Goal: Transaction & Acquisition: Purchase product/service

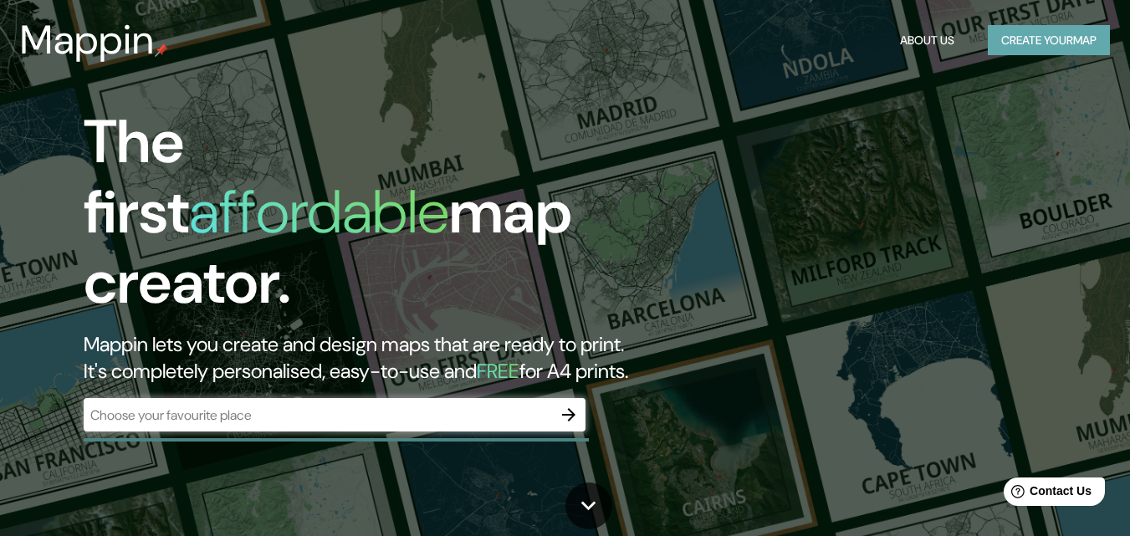
click at [1060, 38] on button "Create your map" at bounding box center [1049, 40] width 122 height 31
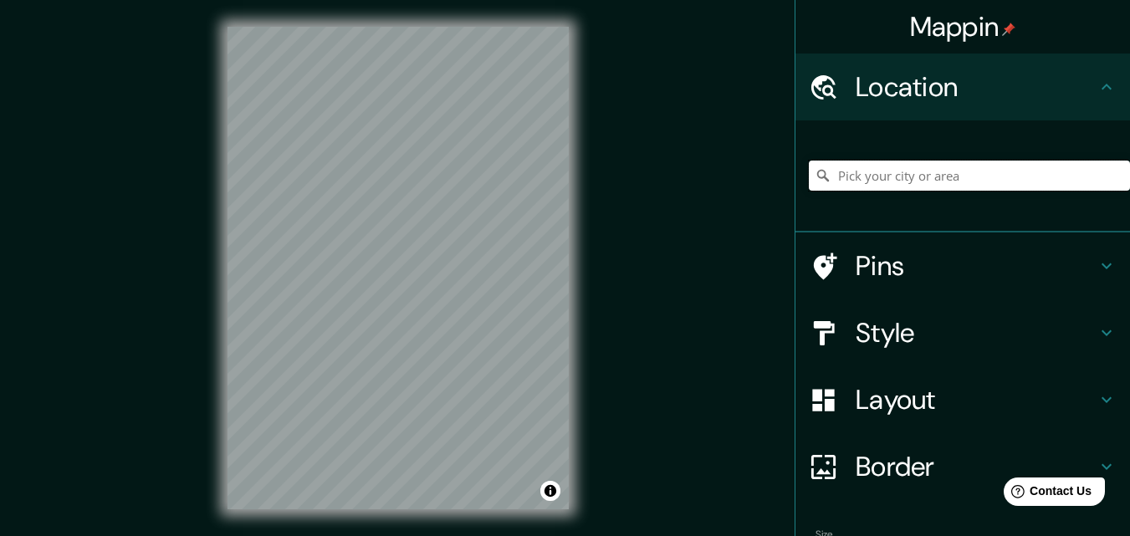
click at [962, 177] on input "Pick your city or area" at bounding box center [969, 176] width 321 height 30
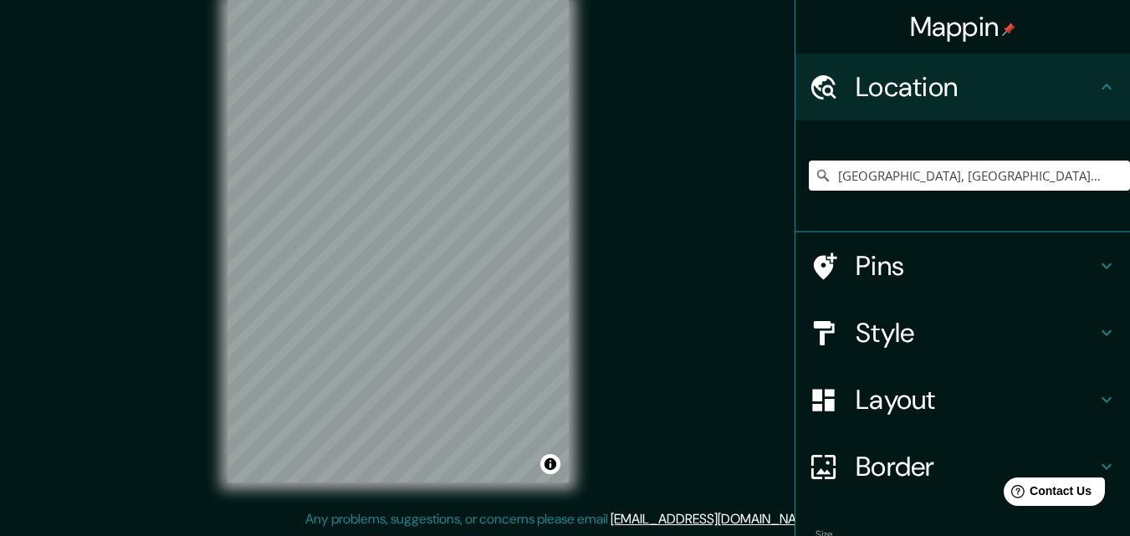
click at [895, 331] on h4 "Style" at bounding box center [976, 332] width 241 height 33
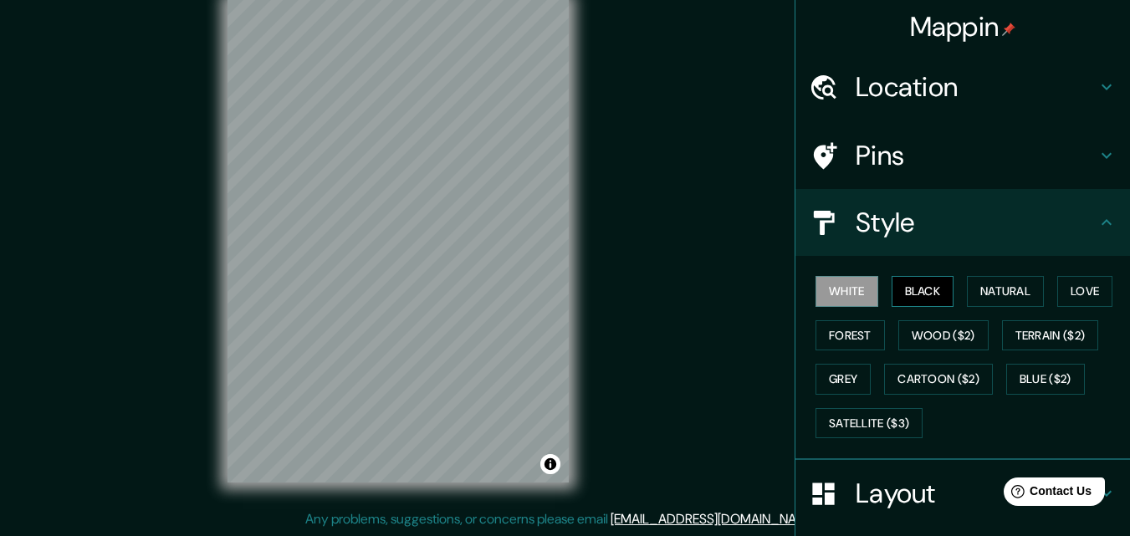
click at [916, 292] on button "Black" at bounding box center [923, 291] width 63 height 31
click at [838, 292] on button "White" at bounding box center [846, 291] width 63 height 31
click at [974, 292] on button "Natural" at bounding box center [1005, 291] width 77 height 31
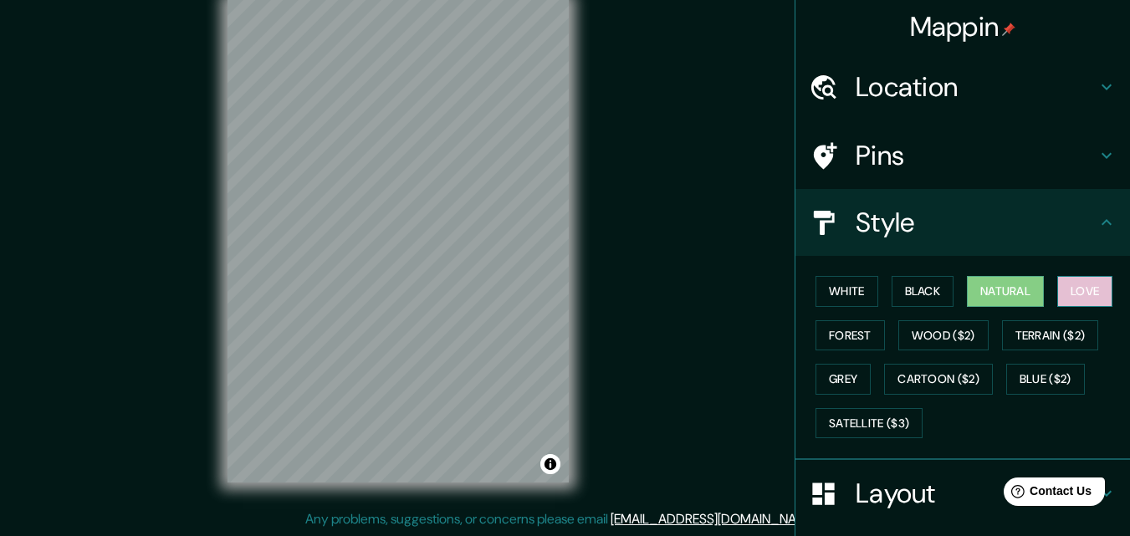
click at [1081, 294] on button "Love" at bounding box center [1084, 291] width 55 height 31
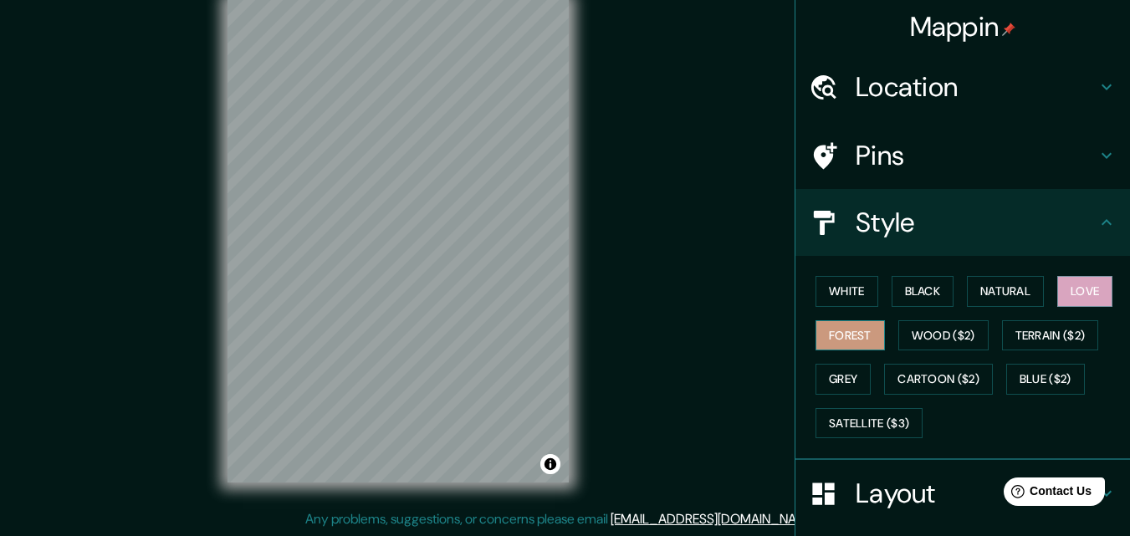
click at [832, 338] on button "Forest" at bounding box center [849, 335] width 69 height 31
click at [820, 300] on button "White" at bounding box center [846, 291] width 63 height 31
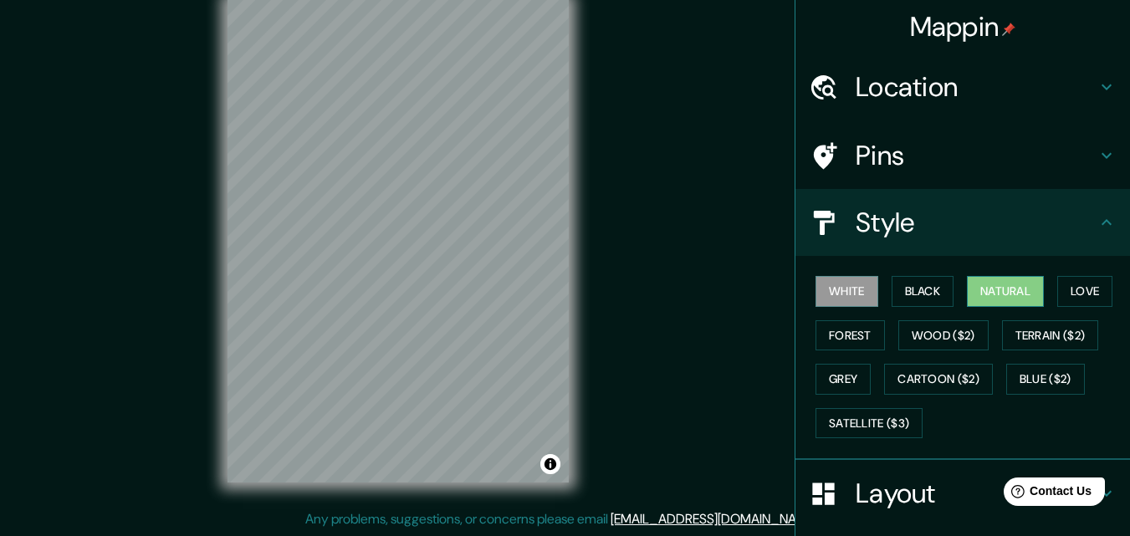
click at [988, 288] on button "Natural" at bounding box center [1005, 291] width 77 height 31
click at [827, 336] on button "Forest" at bounding box center [849, 335] width 69 height 31
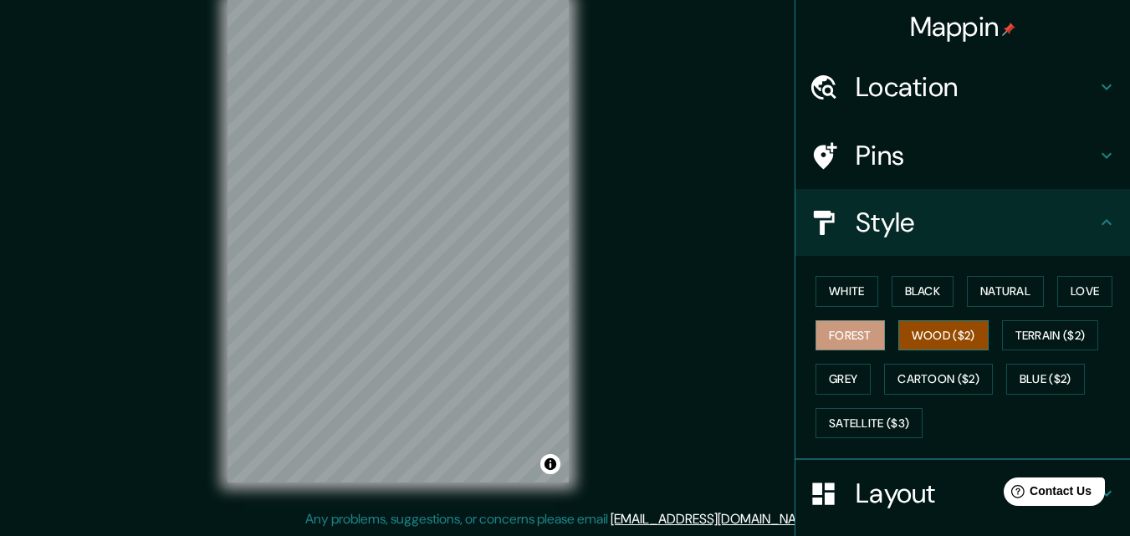
click at [936, 339] on button "Wood ($2)" at bounding box center [943, 335] width 90 height 31
click at [1029, 346] on button "Terrain ($2)" at bounding box center [1050, 335] width 97 height 31
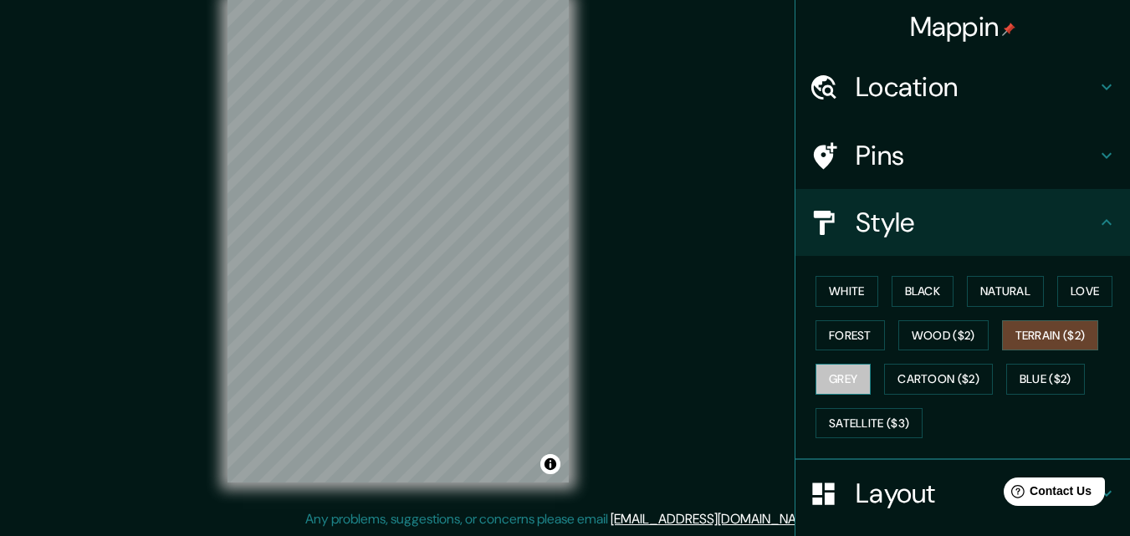
click at [815, 385] on button "Grey" at bounding box center [842, 379] width 55 height 31
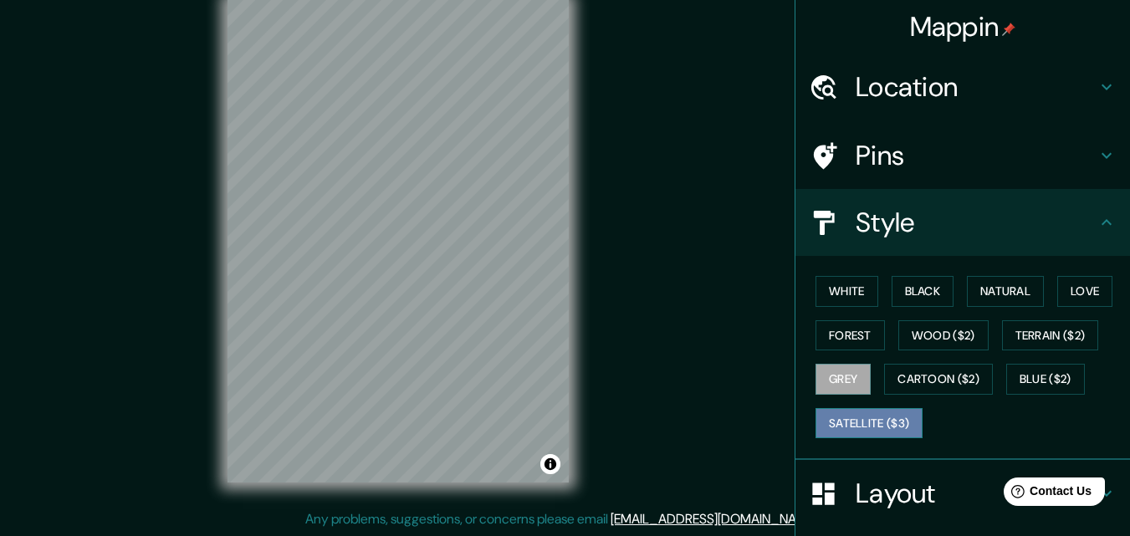
click at [848, 434] on button "Satellite ($3)" at bounding box center [868, 423] width 107 height 31
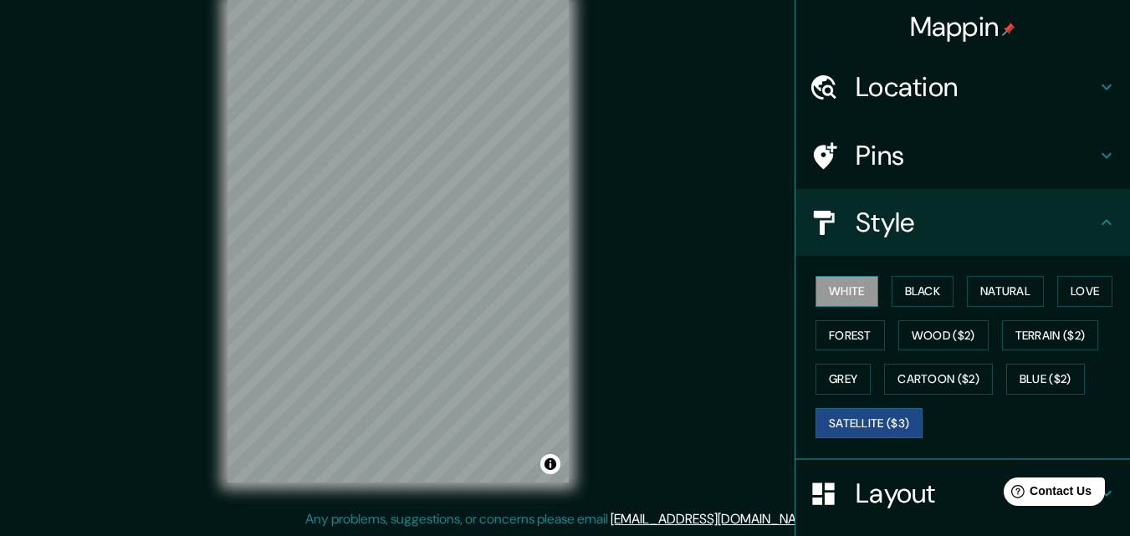
click at [830, 279] on button "White" at bounding box center [846, 291] width 63 height 31
click at [912, 279] on button "Black" at bounding box center [923, 291] width 63 height 31
click at [861, 284] on button "White" at bounding box center [846, 291] width 63 height 31
click at [922, 299] on button "Black" at bounding box center [923, 291] width 63 height 31
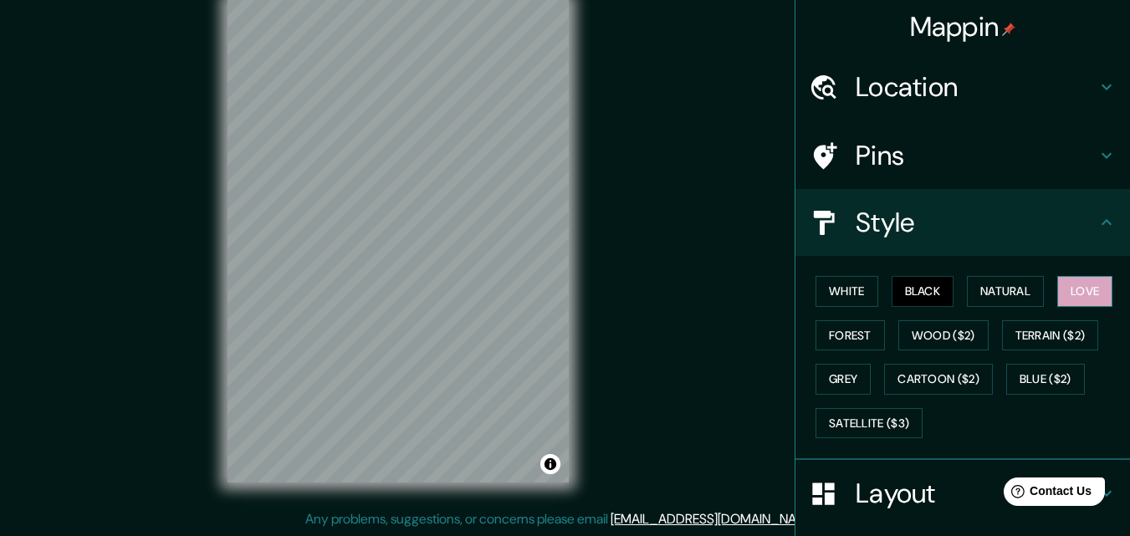
click at [1071, 299] on button "Love" at bounding box center [1084, 291] width 55 height 31
click at [847, 343] on button "Forest" at bounding box center [849, 335] width 69 height 31
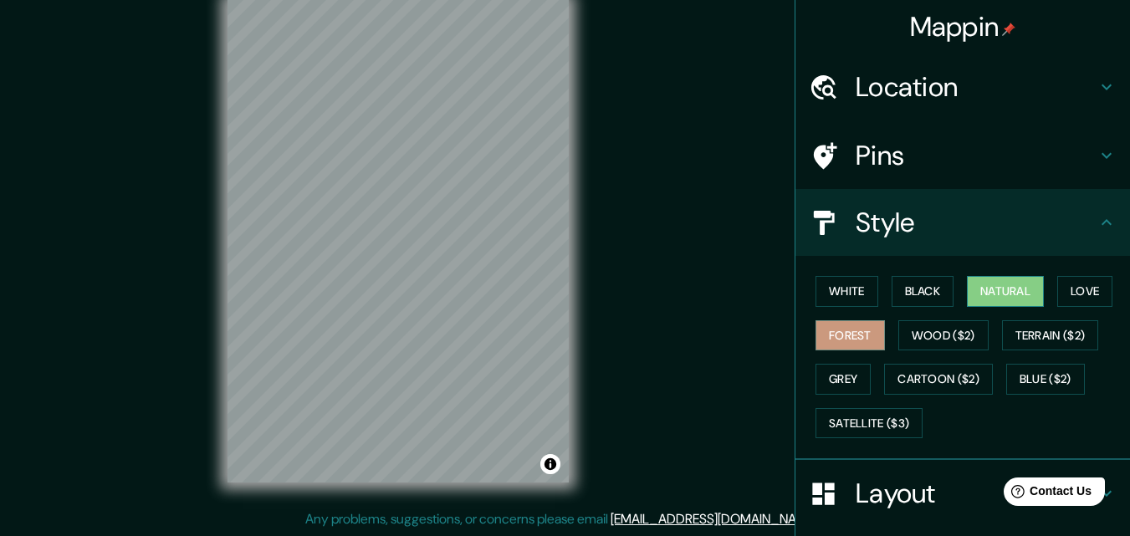
click at [990, 282] on button "Natural" at bounding box center [1005, 291] width 77 height 31
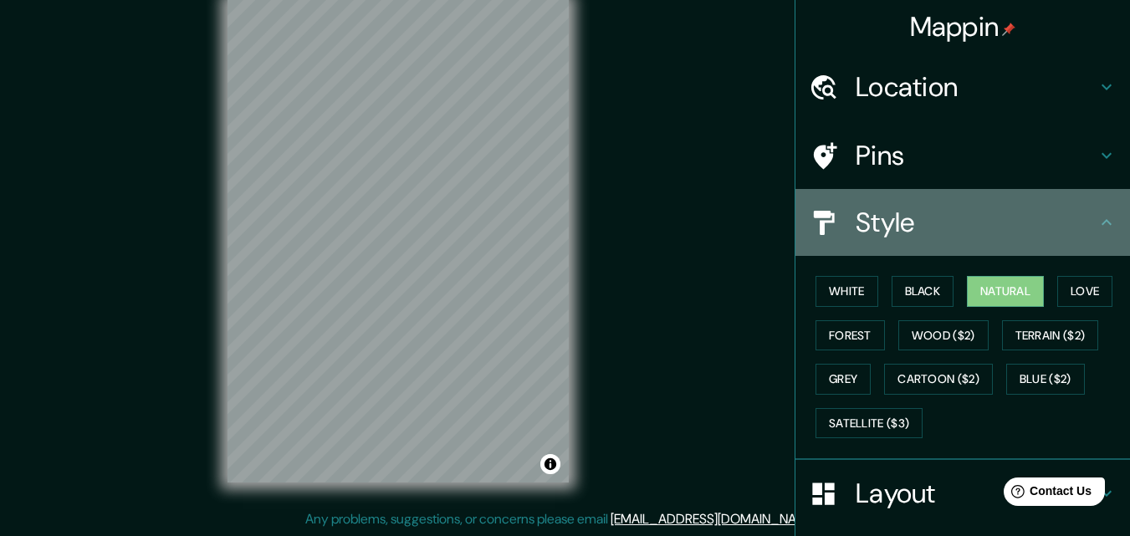
click at [871, 222] on h4 "Style" at bounding box center [976, 222] width 241 height 33
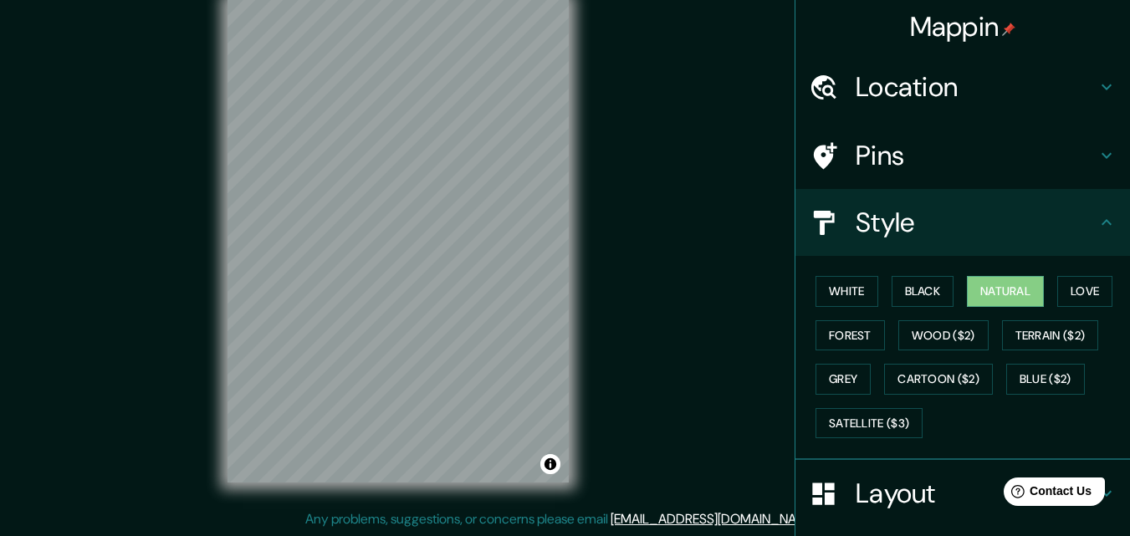
click at [884, 154] on h4 "Pins" at bounding box center [976, 155] width 241 height 33
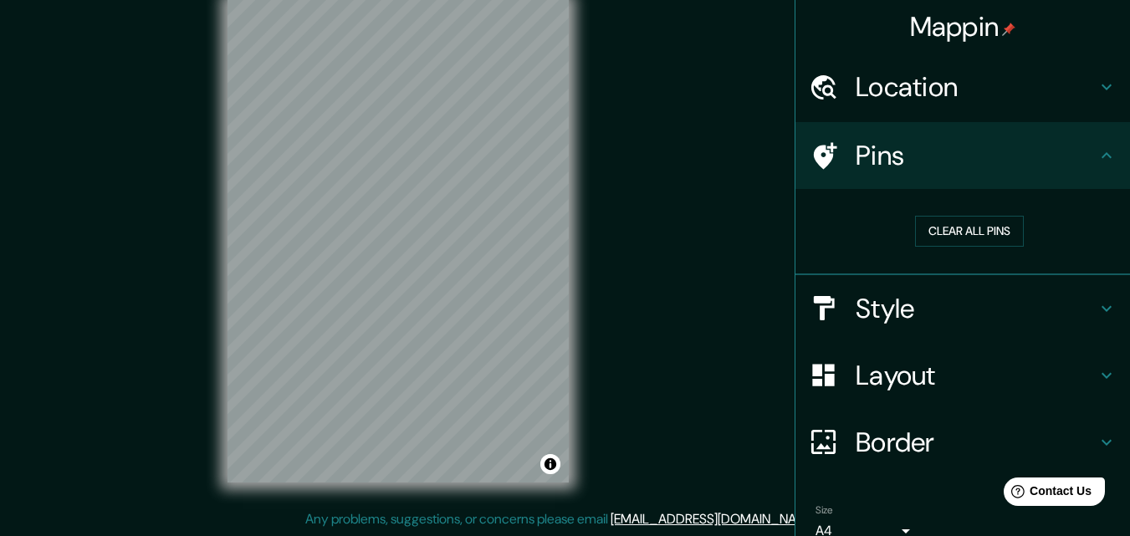
click at [917, 386] on h4 "Layout" at bounding box center [976, 375] width 241 height 33
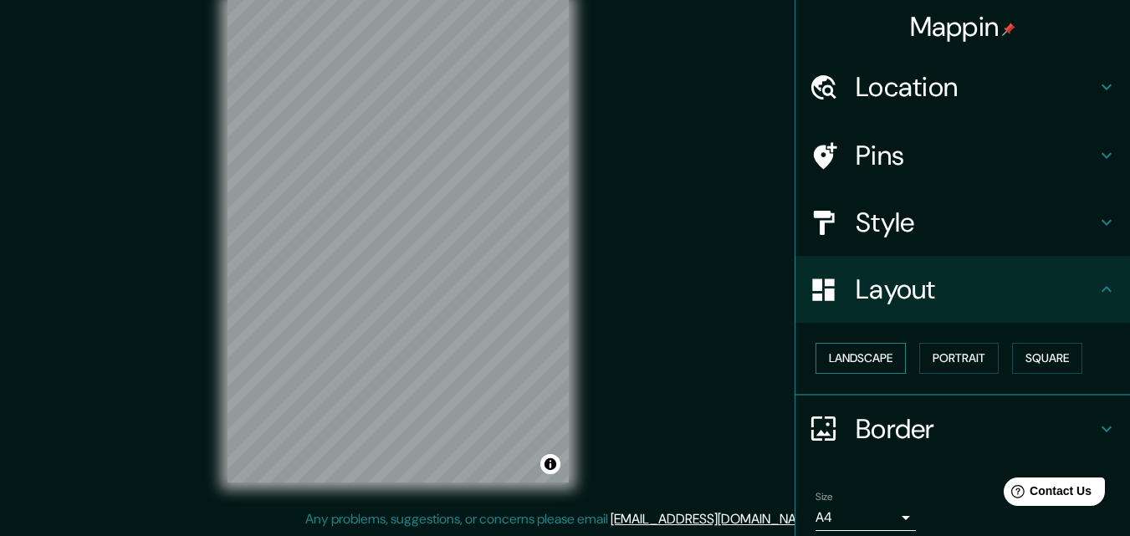
click at [873, 360] on button "Landscape" at bounding box center [860, 358] width 90 height 31
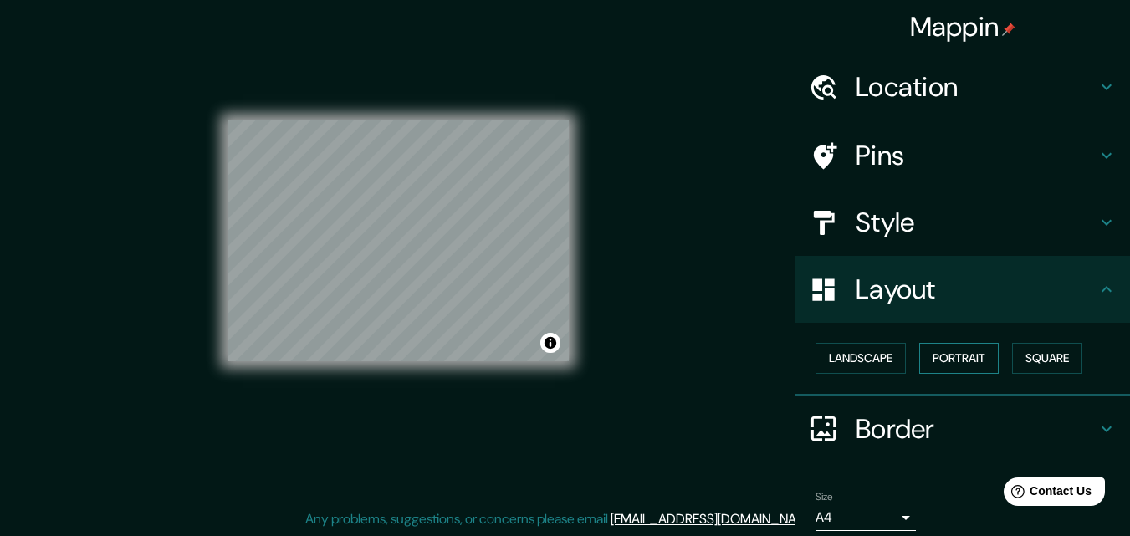
click at [942, 345] on button "Portrait" at bounding box center [958, 358] width 79 height 31
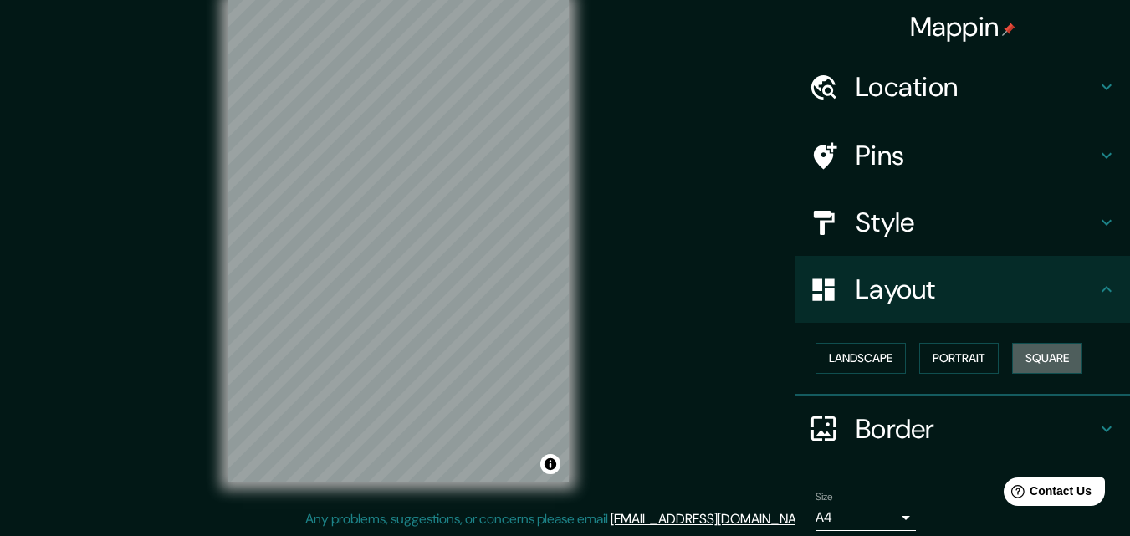
drag, startPoint x: 1025, startPoint y: 357, endPoint x: 1003, endPoint y: 356, distance: 21.8
click at [1025, 356] on button "Square" at bounding box center [1047, 358] width 70 height 31
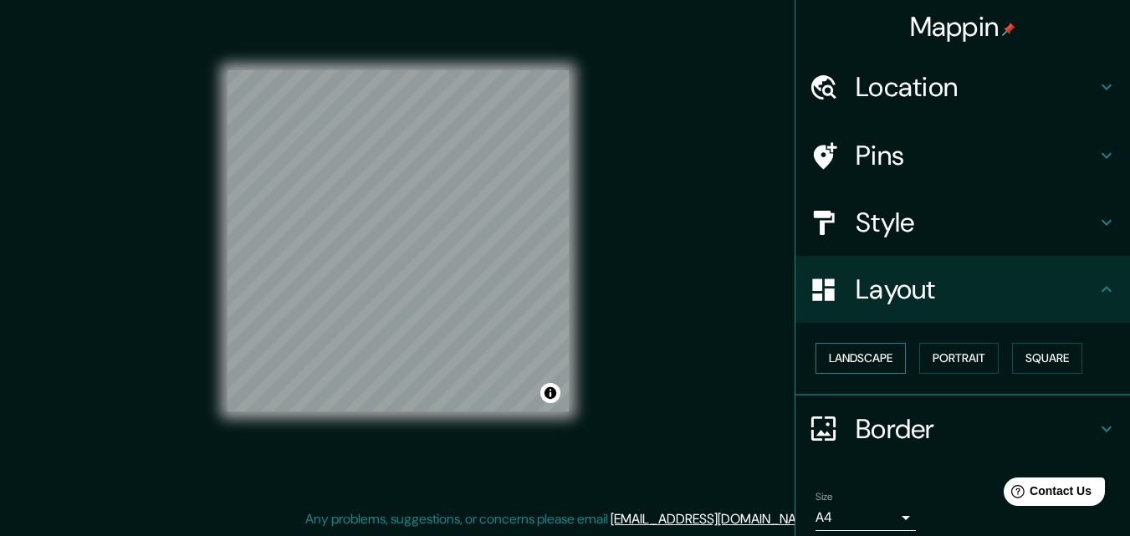
click at [881, 356] on button "Landscape" at bounding box center [860, 358] width 90 height 31
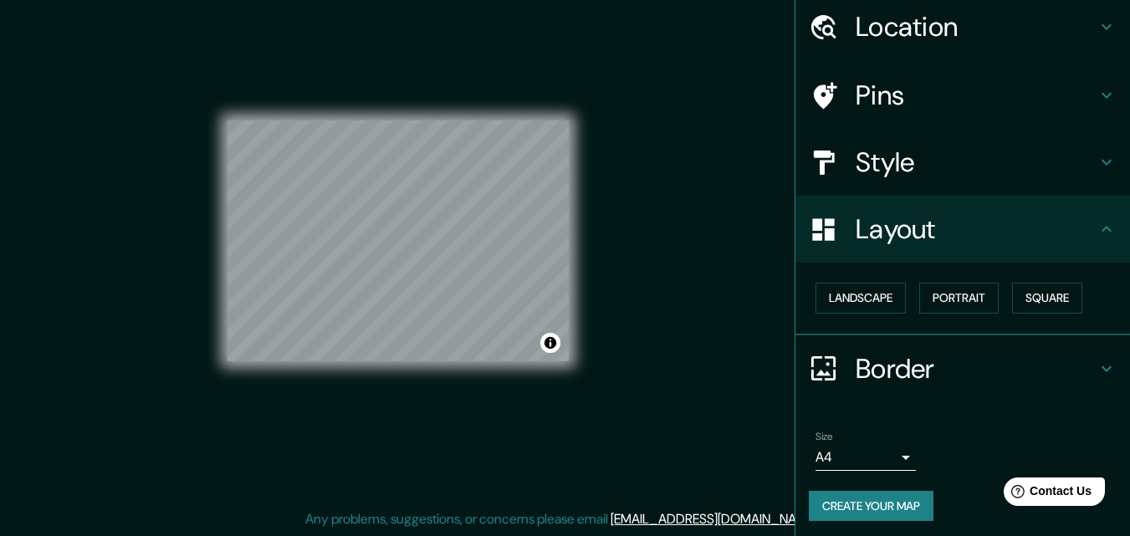
scroll to position [65, 0]
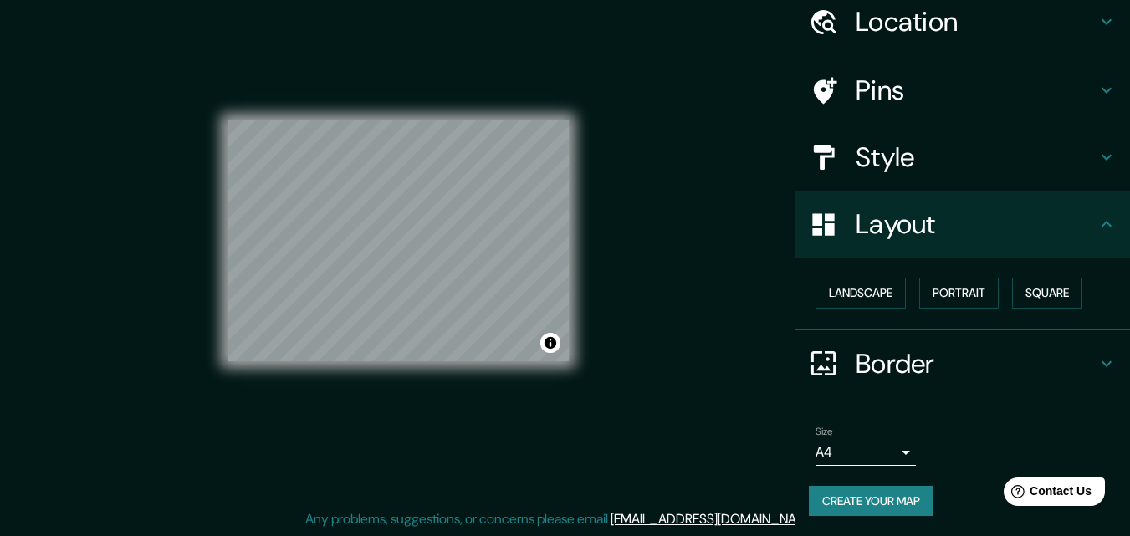
click at [906, 374] on h4 "Border" at bounding box center [976, 363] width 241 height 33
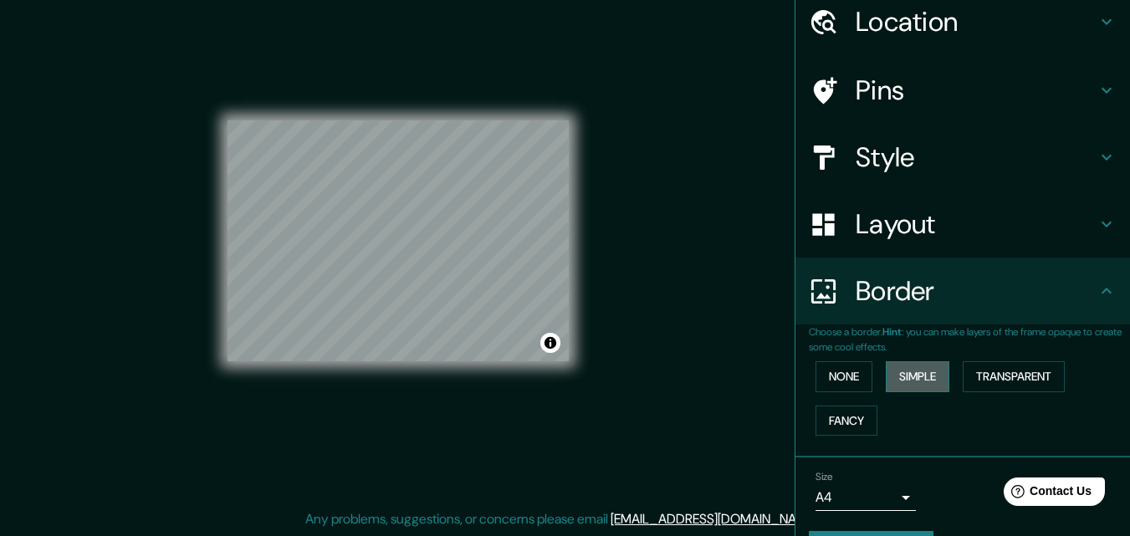
click at [908, 375] on button "Simple" at bounding box center [918, 376] width 64 height 31
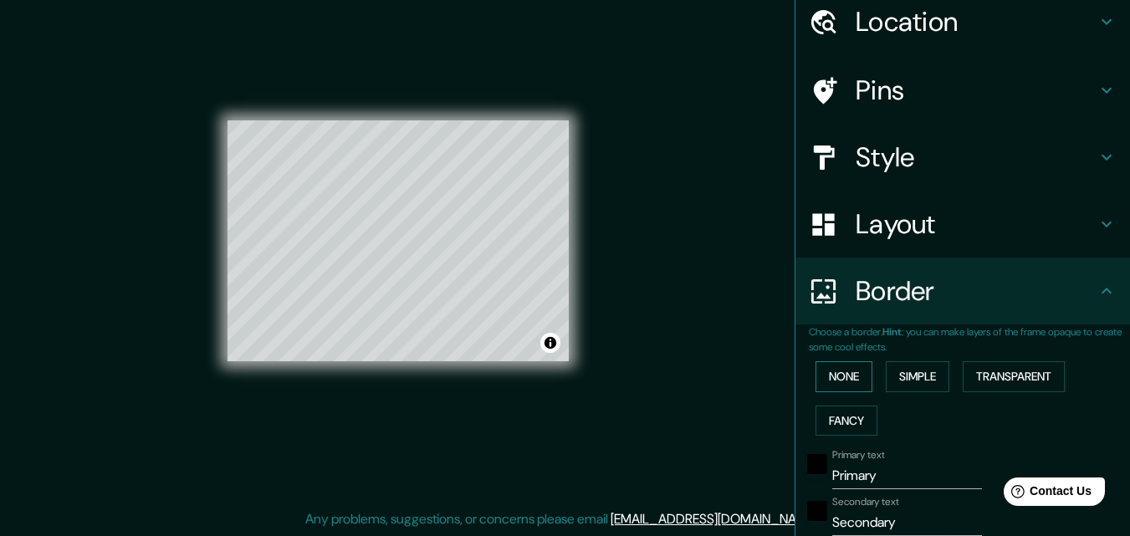
click at [851, 375] on button "None" at bounding box center [843, 376] width 57 height 31
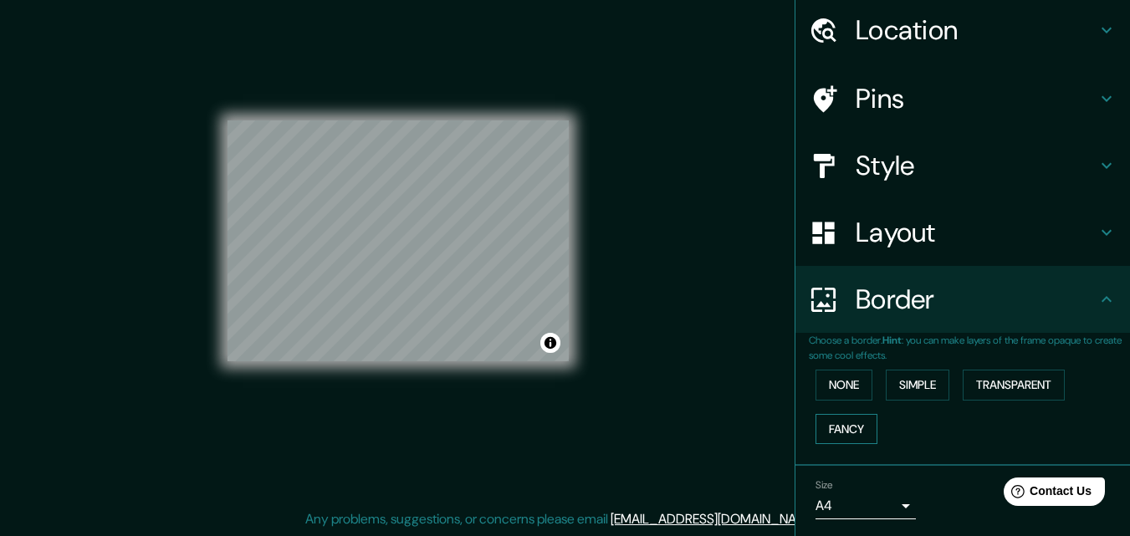
scroll to position [111, 0]
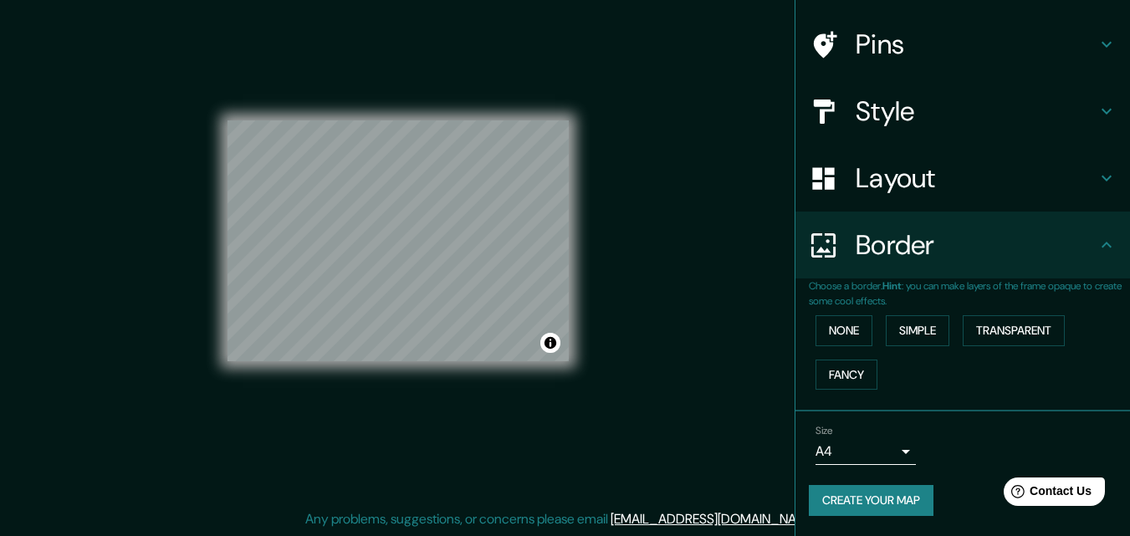
click at [892, 253] on h4 "Border" at bounding box center [976, 244] width 241 height 33
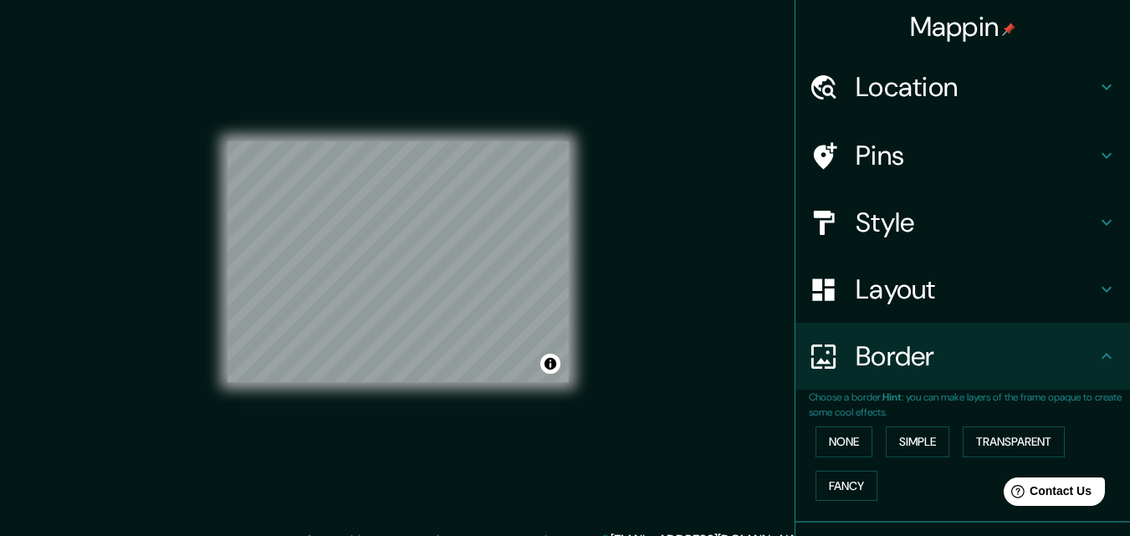
scroll to position [0, 0]
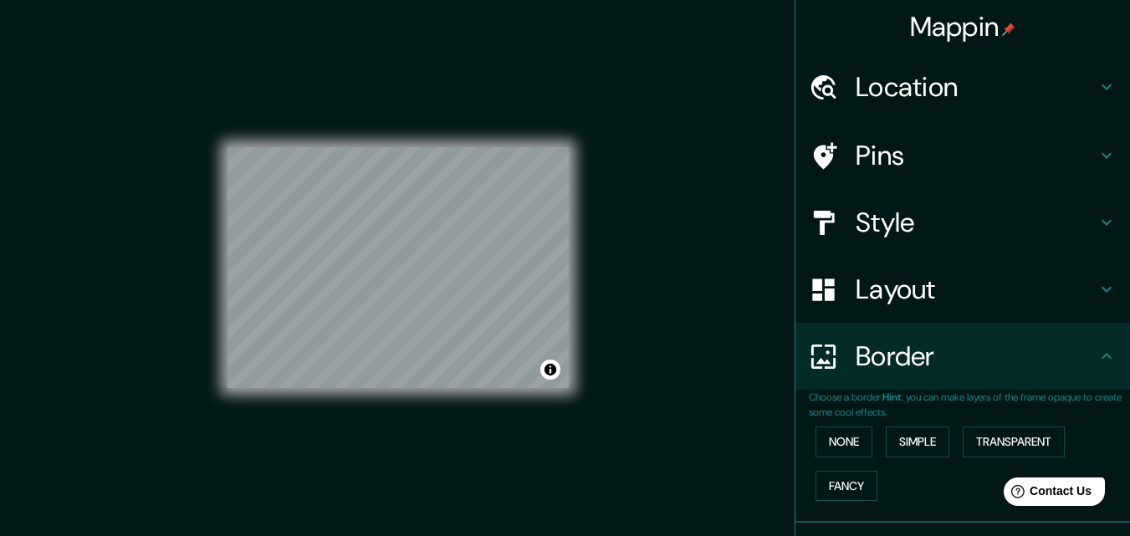
click at [879, 219] on h4 "Style" at bounding box center [976, 222] width 241 height 33
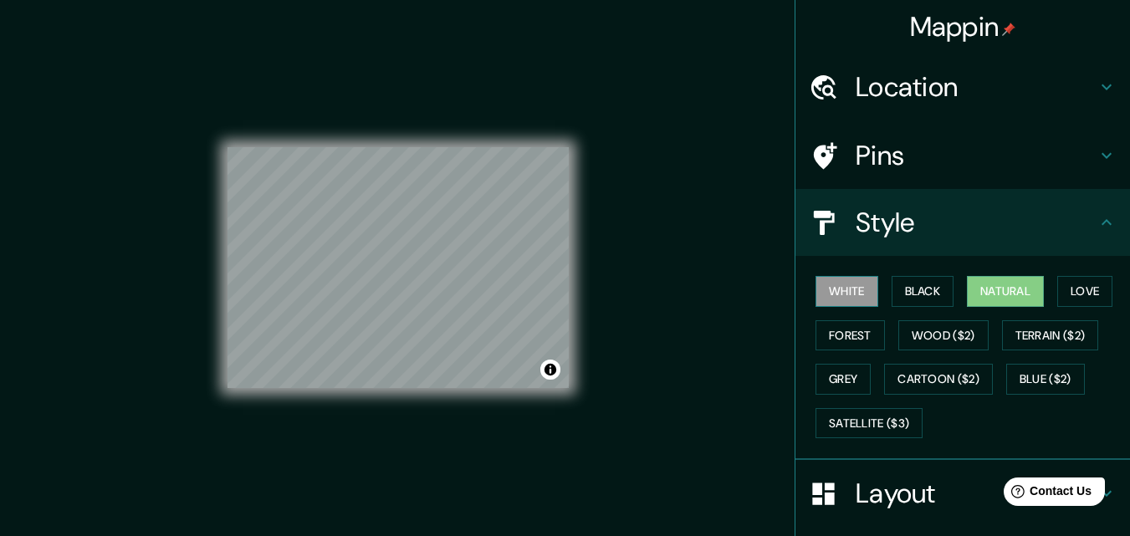
click at [823, 294] on button "White" at bounding box center [846, 291] width 63 height 31
click at [894, 157] on h4 "Pins" at bounding box center [976, 155] width 241 height 33
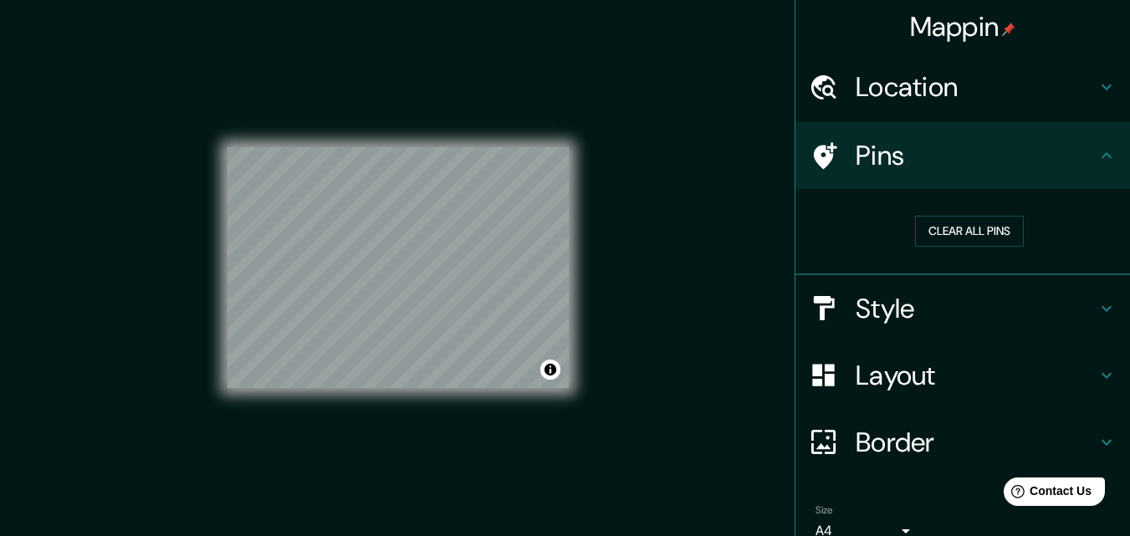
click at [915, 79] on h4 "Location" at bounding box center [976, 86] width 241 height 33
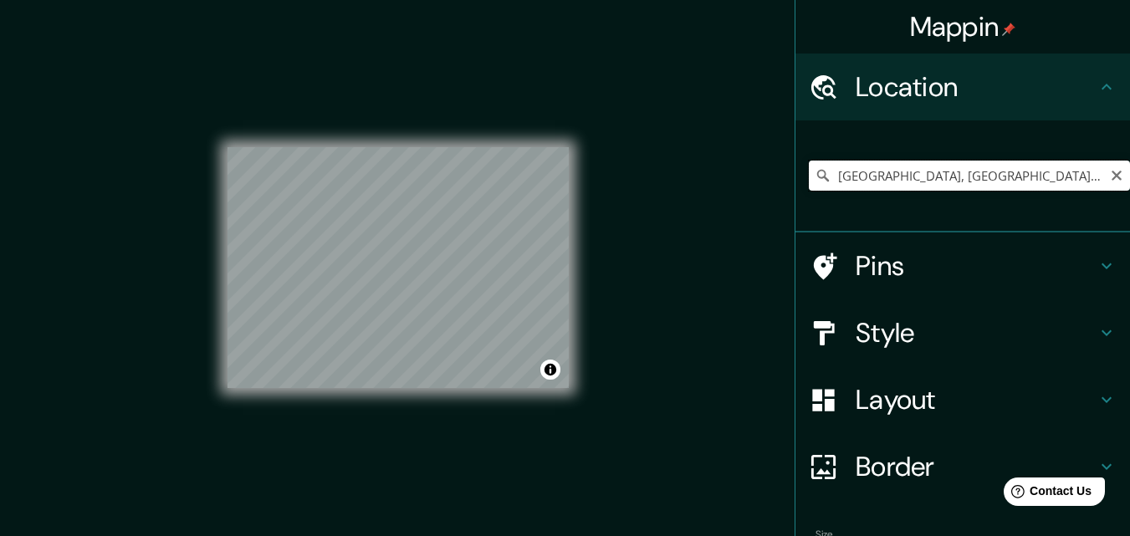
click at [991, 174] on input "[GEOGRAPHIC_DATA], [GEOGRAPHIC_DATA], [GEOGRAPHIC_DATA]" at bounding box center [969, 176] width 321 height 30
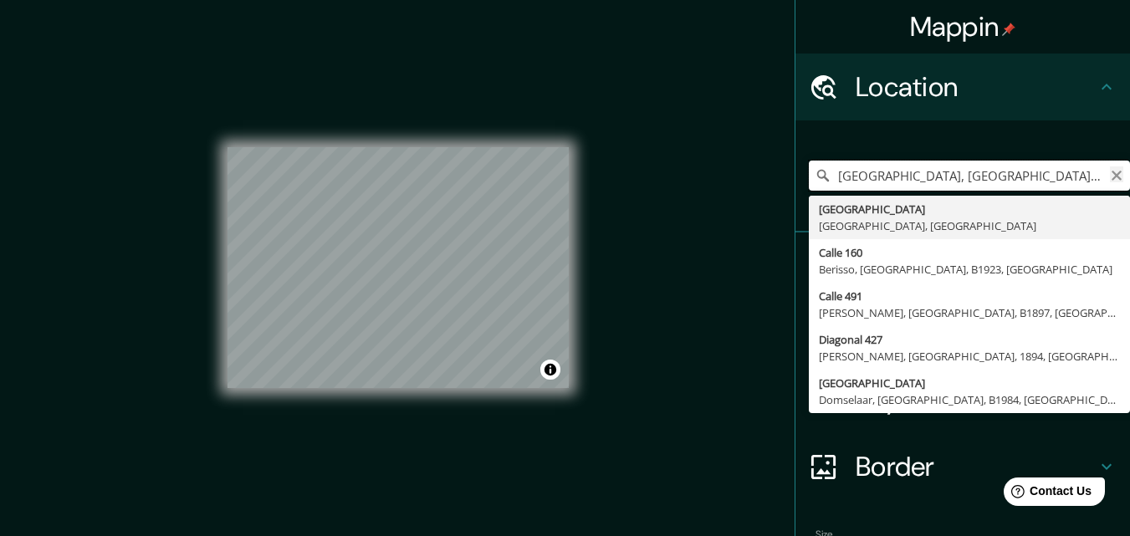
type input "[GEOGRAPHIC_DATA], [GEOGRAPHIC_DATA], [GEOGRAPHIC_DATA]"
click at [1110, 179] on icon "Clear" at bounding box center [1116, 175] width 13 height 13
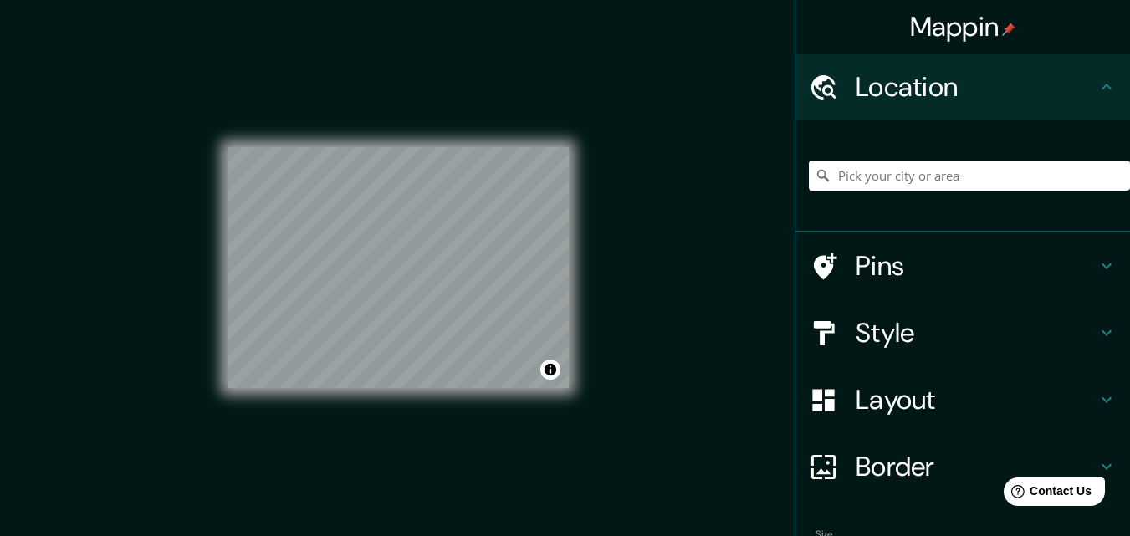
click at [944, 197] on div "[GEOGRAPHIC_DATA], [GEOGRAPHIC_DATA] [STREET_ADDRESS] [STREET_ADDRESS][PERSON_N…" at bounding box center [969, 176] width 321 height 84
click at [967, 179] on input "Pick your city or area" at bounding box center [969, 176] width 321 height 30
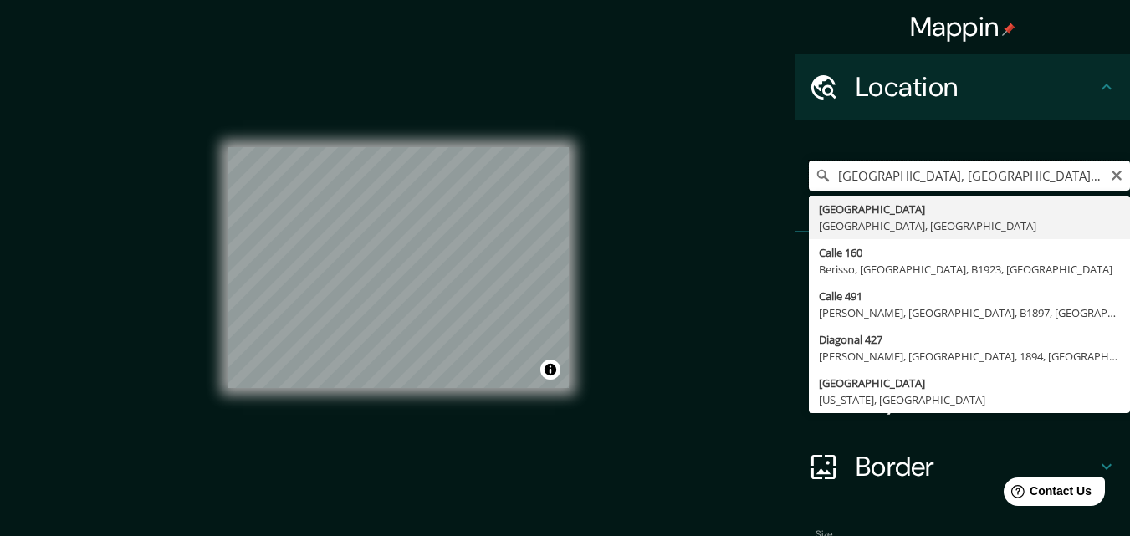
type input "[GEOGRAPHIC_DATA], [GEOGRAPHIC_DATA], [GEOGRAPHIC_DATA]"
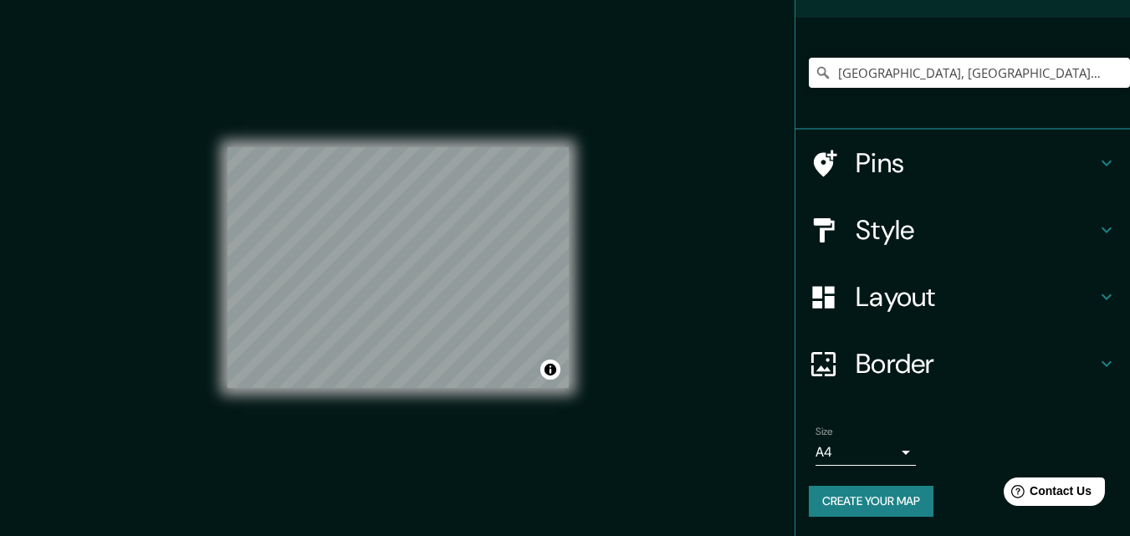
scroll to position [104, 0]
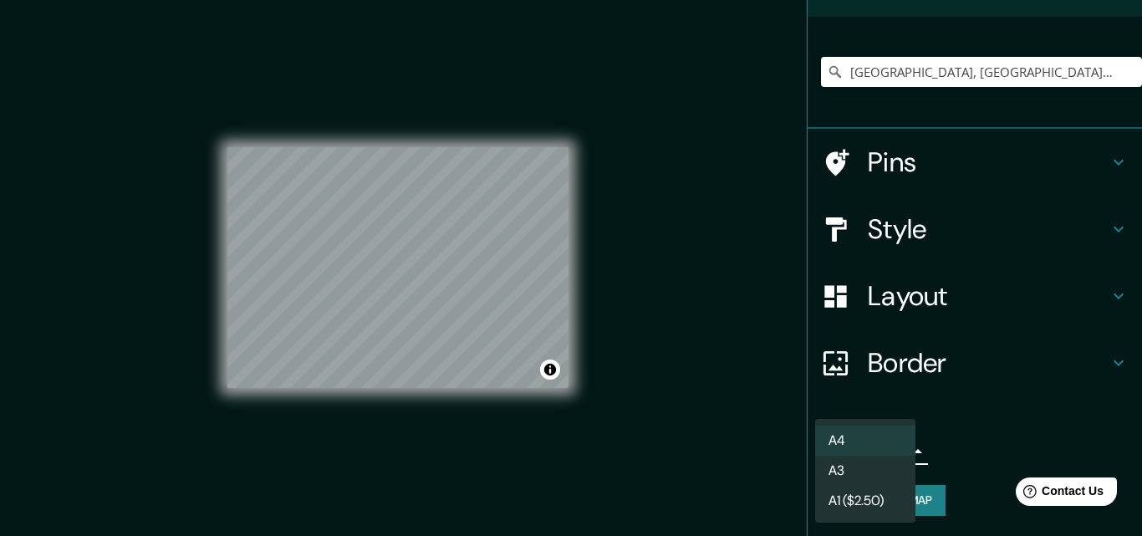
click at [889, 447] on body "Mappin Location [GEOGRAPHIC_DATA], [GEOGRAPHIC_DATA], [GEOGRAPHIC_DATA] Pins St…" at bounding box center [571, 268] width 1142 height 536
click at [867, 469] on li "A3" at bounding box center [865, 471] width 100 height 30
type input "a4"
